Goal: Find specific page/section: Find specific page/section

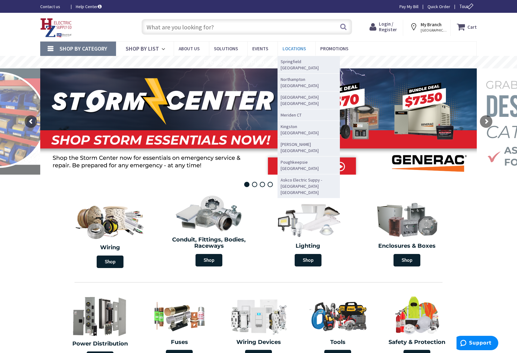
click at [294, 48] on span "Locations" at bounding box center [294, 49] width 23 height 6
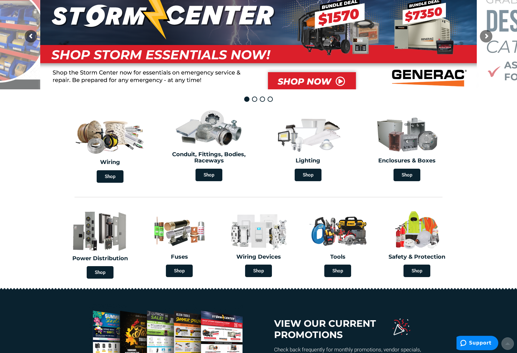
scroll to position [107, 0]
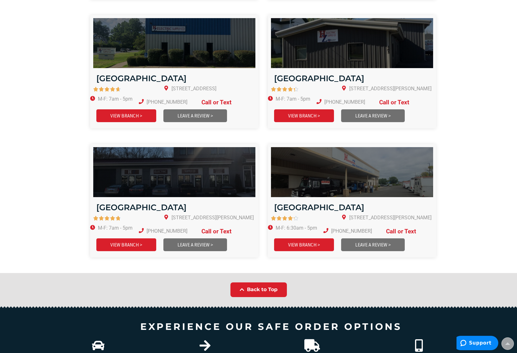
scroll to position [621, 0]
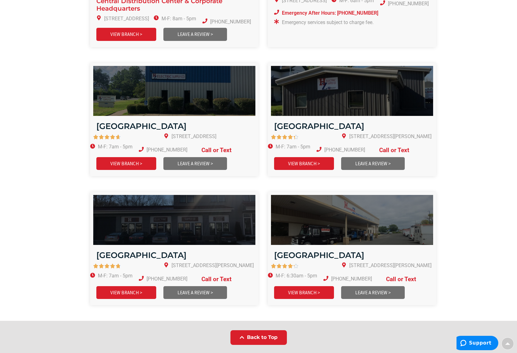
click at [14, 323] on div "Back to Top" at bounding box center [258, 336] width 511 height 27
